Goal: Task Accomplishment & Management: Use online tool/utility

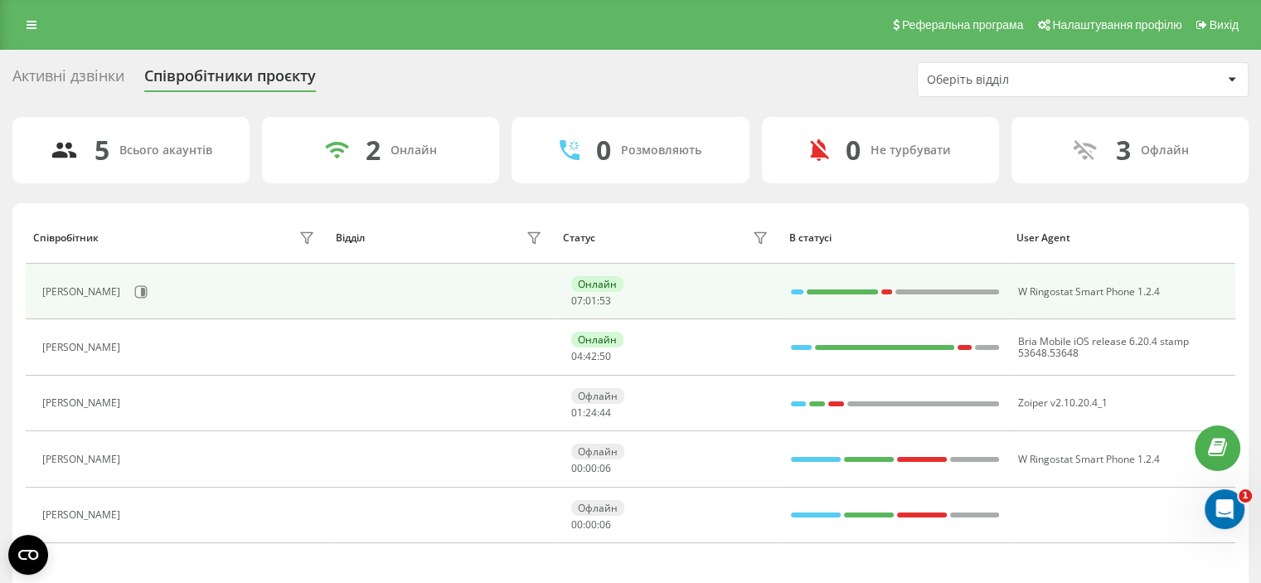
click at [111, 291] on div "[PERSON_NAME]" at bounding box center [83, 292] width 82 height 12
click at [142, 289] on icon at bounding box center [143, 292] width 4 height 8
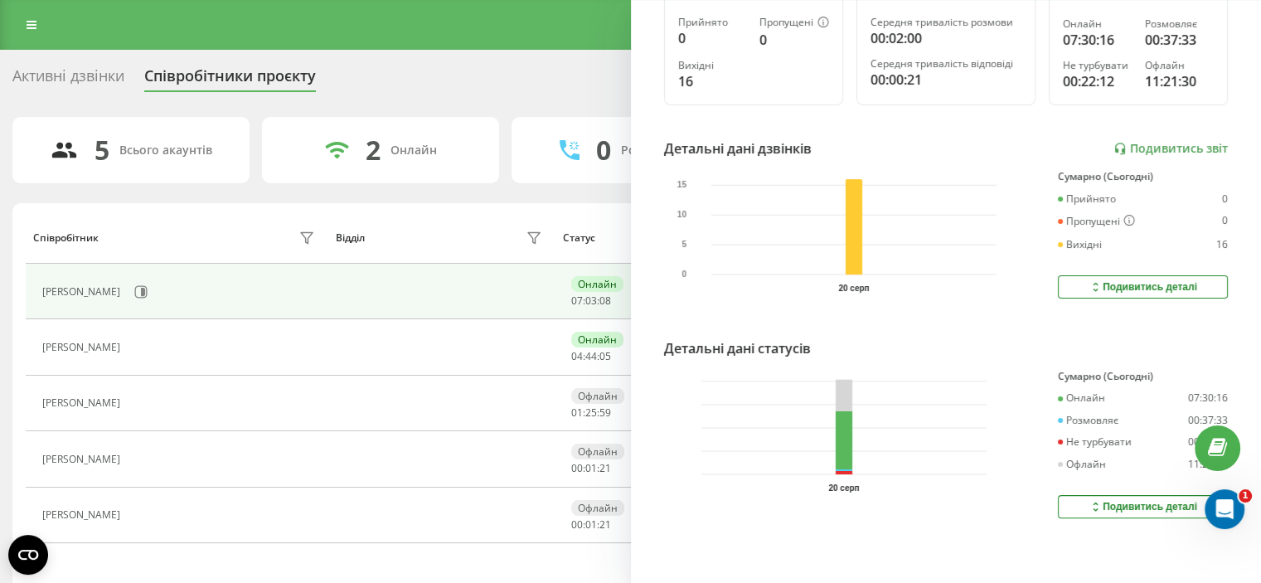
scroll to position [302, 0]
click at [1117, 280] on div "Подивитись деталі" at bounding box center [1143, 286] width 109 height 13
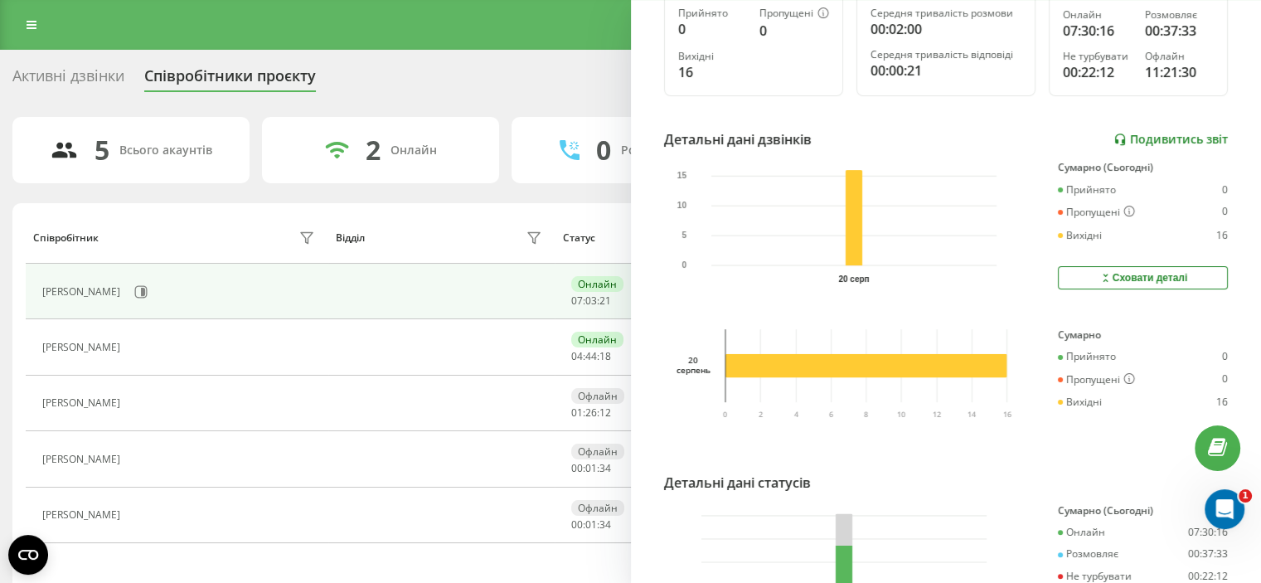
click at [1130, 135] on link "Подивитись звіт" at bounding box center [1171, 140] width 114 height 14
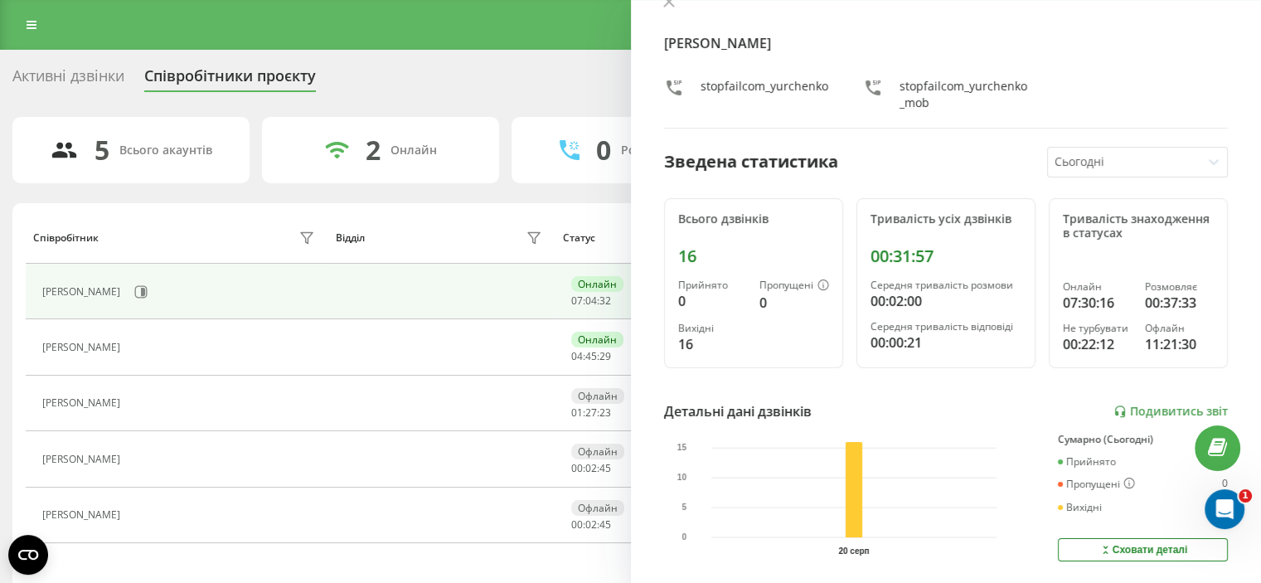
scroll to position [30, 0]
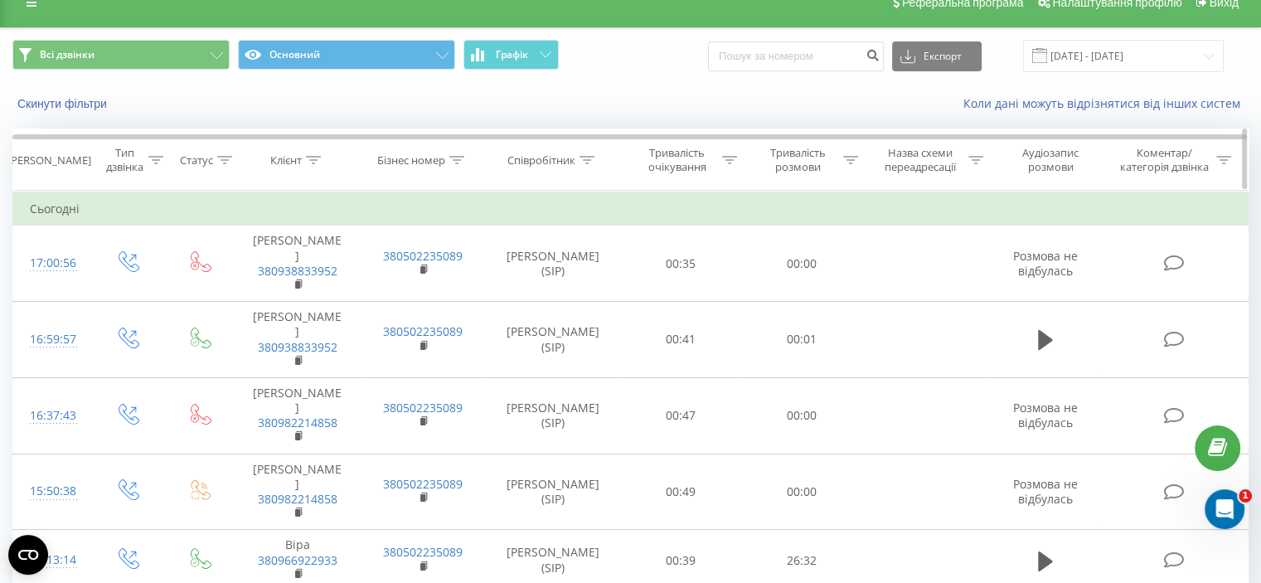
scroll to position [23, 0]
click at [795, 157] on div "Тривалість розмови" at bounding box center [797, 159] width 83 height 28
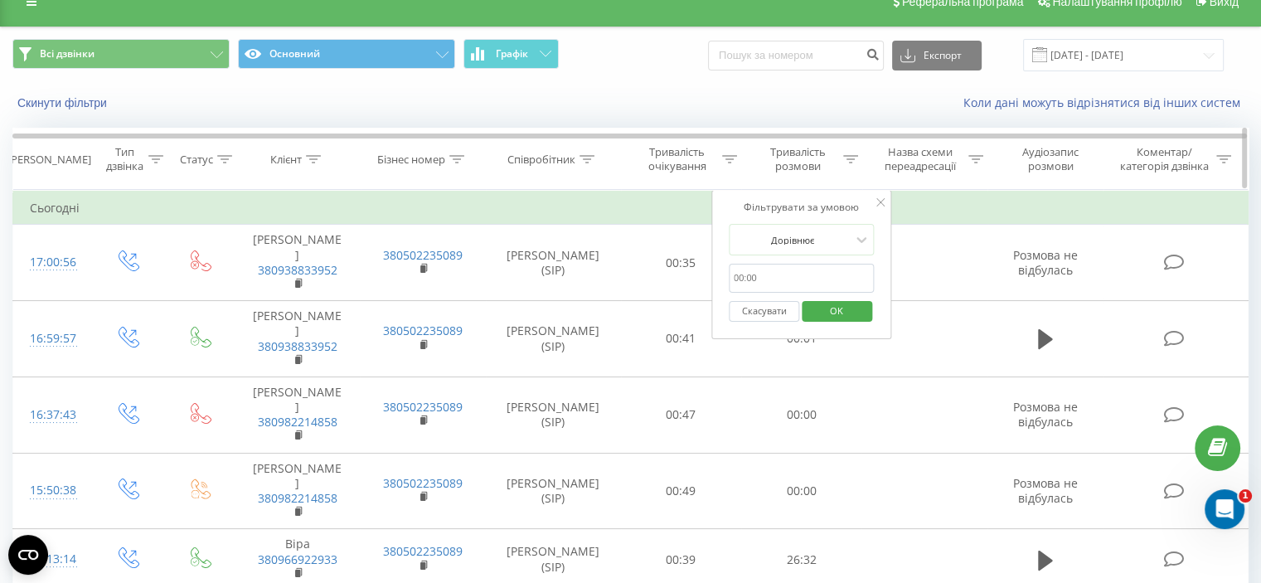
click at [843, 155] on icon at bounding box center [850, 159] width 15 height 8
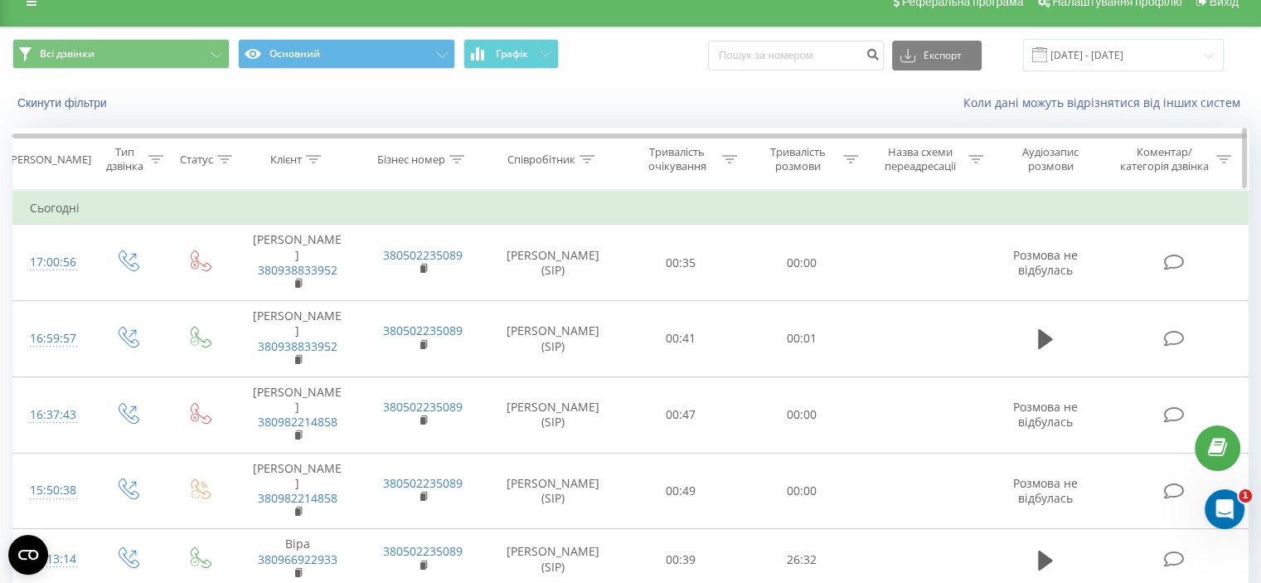
click at [843, 155] on icon at bounding box center [850, 159] width 15 height 8
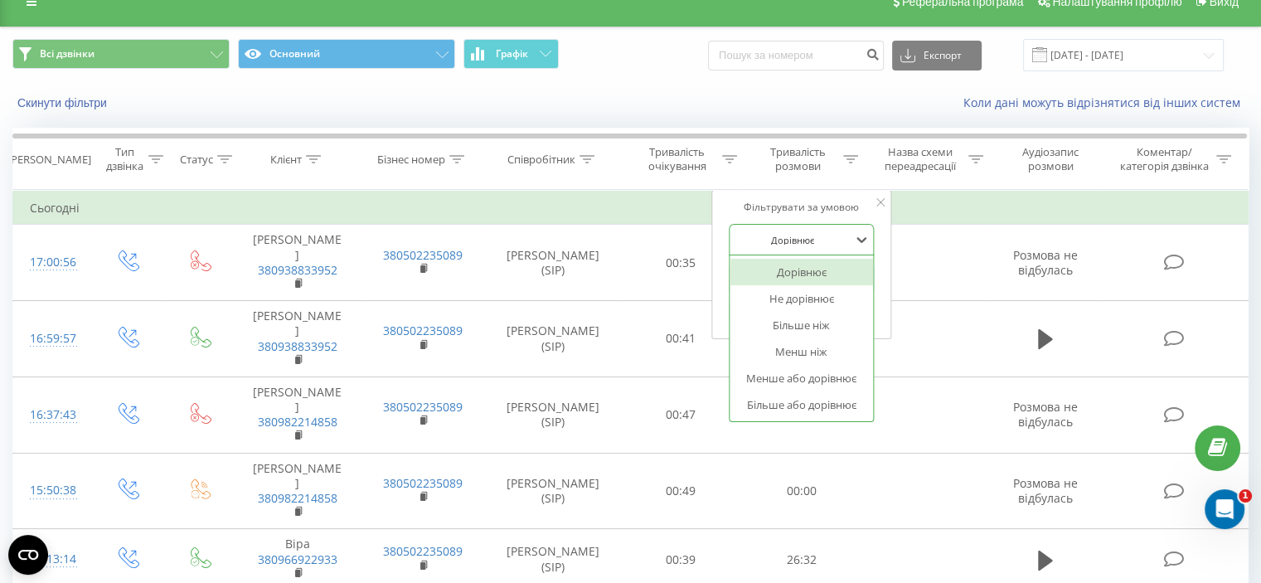
click at [849, 238] on div at bounding box center [793, 240] width 118 height 16
click at [816, 324] on div "Більше ніж" at bounding box center [802, 325] width 144 height 27
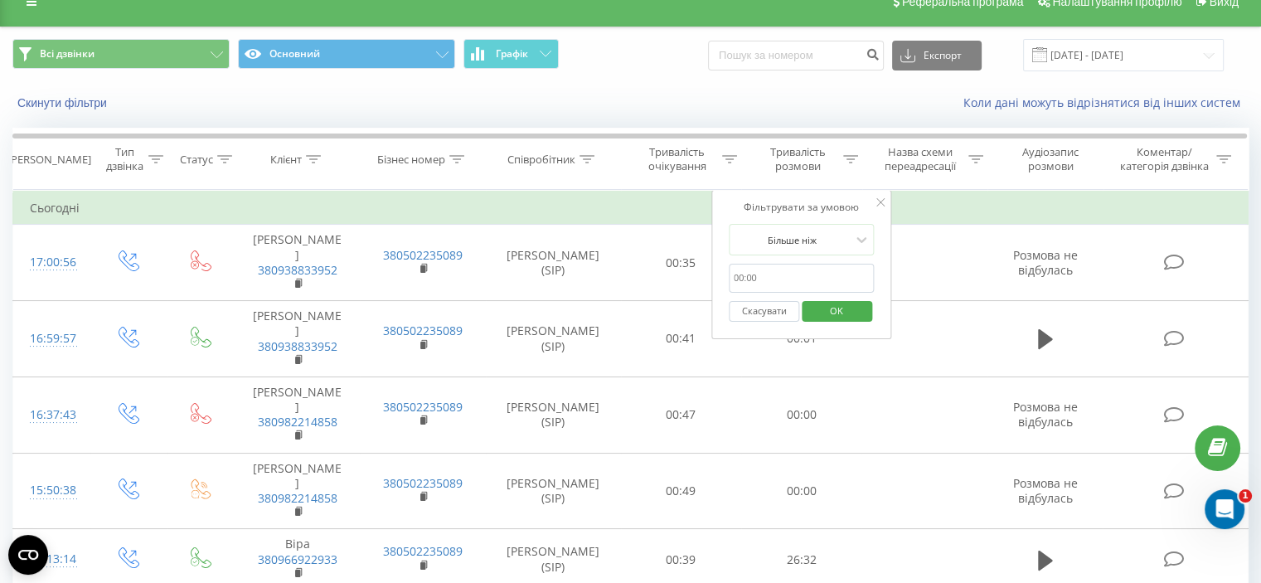
click at [794, 279] on input "text" at bounding box center [802, 278] width 146 height 29
type input "30"
click at [825, 309] on span "OK" at bounding box center [837, 311] width 46 height 26
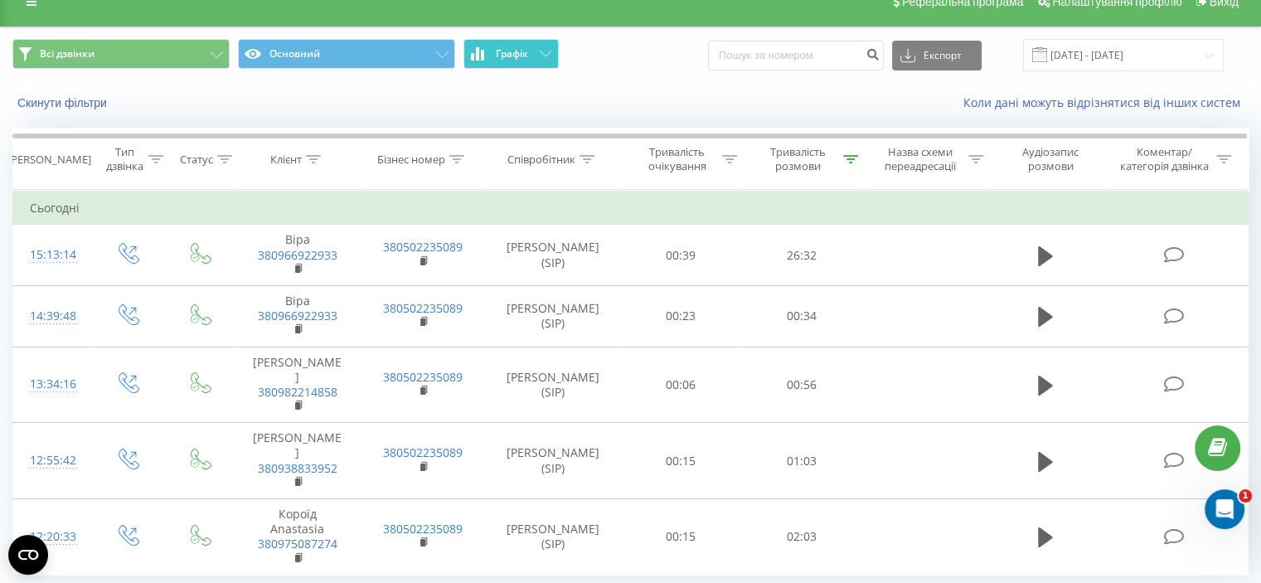
click at [536, 56] on button "Графік" at bounding box center [511, 54] width 95 height 30
